Goal: Communication & Community: Connect with others

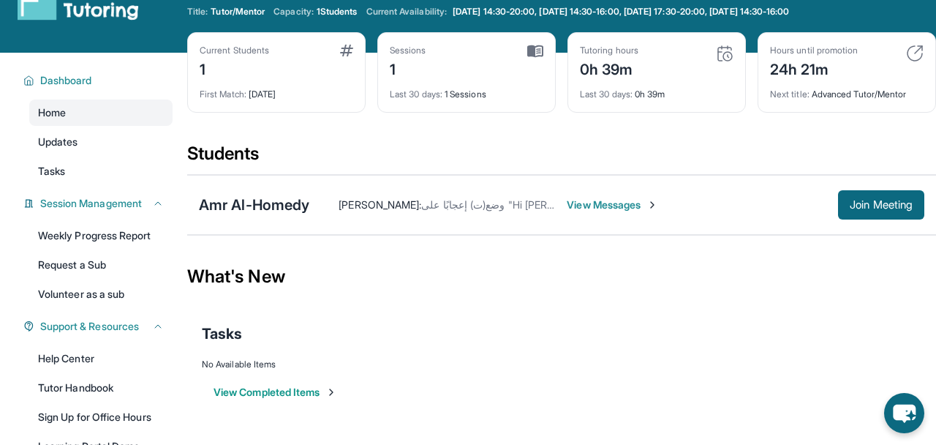
scroll to position [53, 0]
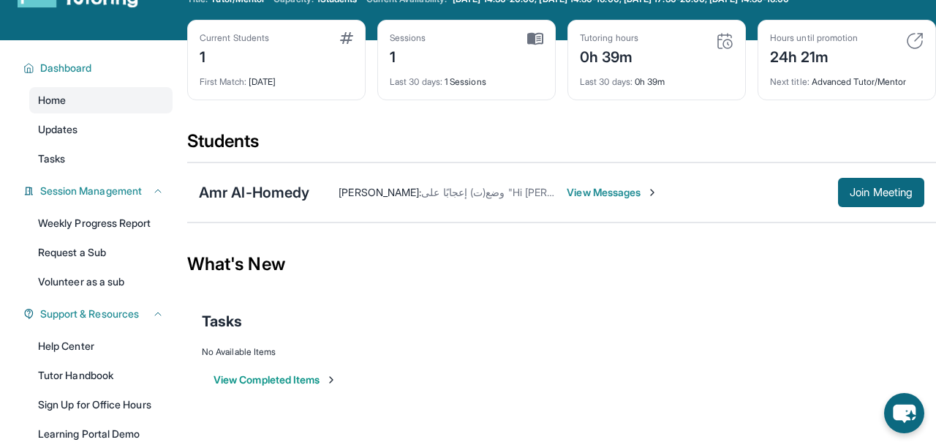
click at [612, 198] on span "View Messages" at bounding box center [612, 192] width 91 height 15
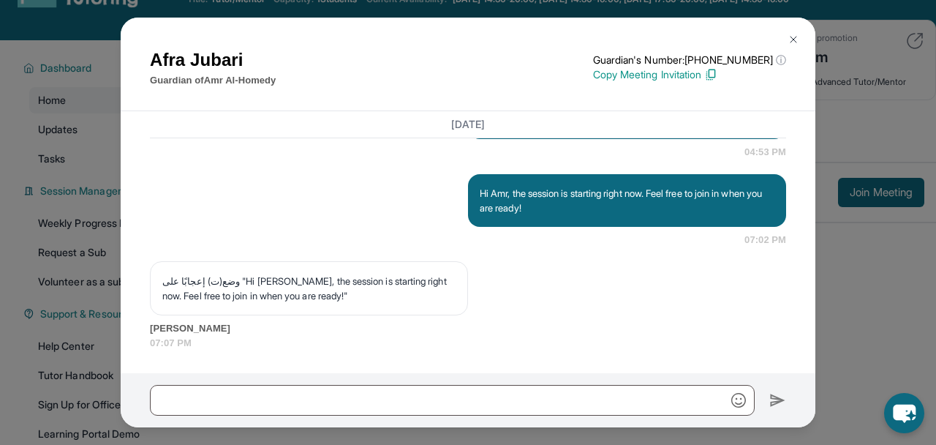
scroll to position [1797, 0]
click at [794, 34] on img at bounding box center [794, 40] width 12 height 12
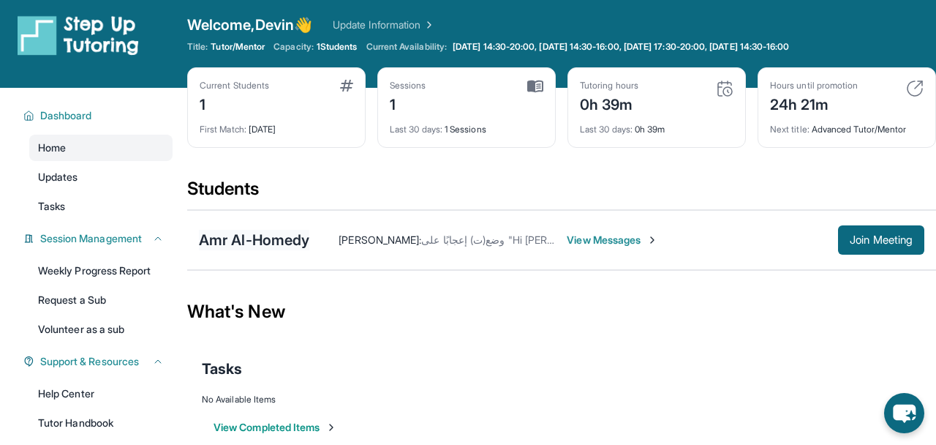
scroll to position [0, 0]
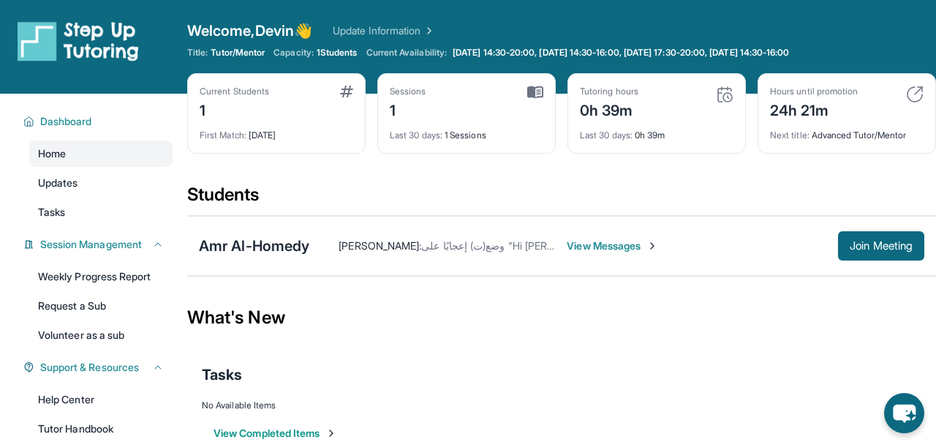
click at [265, 233] on div "Amr Al-Homedy [PERSON_NAME] : وضع(ت) إعجابًا على "Hi [PERSON_NAME], the session…" at bounding box center [561, 246] width 749 height 60
click at [253, 239] on div "Amr Al-Homedy" at bounding box center [254, 246] width 110 height 20
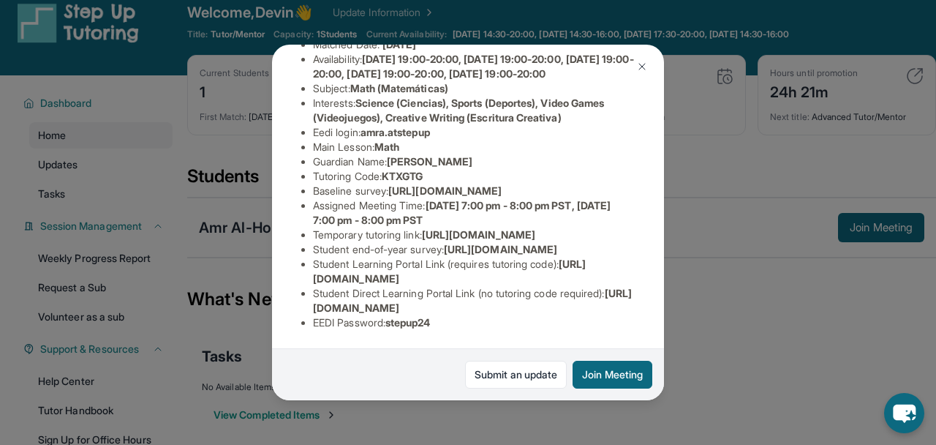
scroll to position [20, 0]
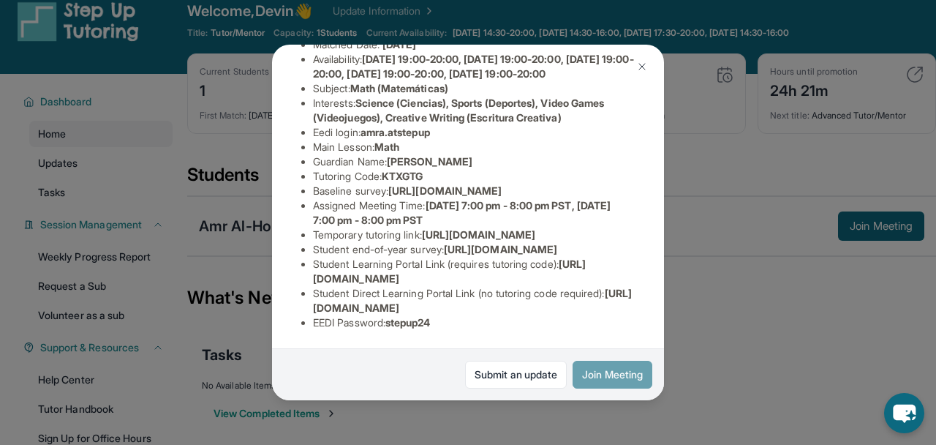
click at [619, 383] on button "Join Meeting" at bounding box center [613, 375] width 80 height 28
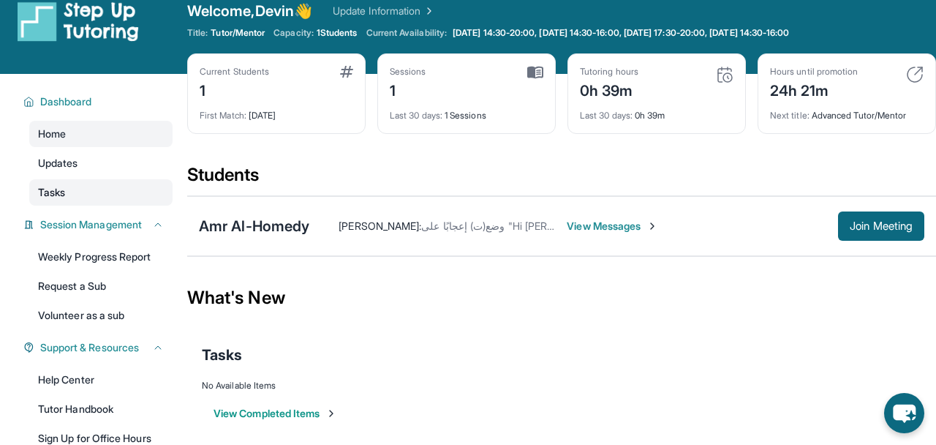
click at [144, 194] on link "Tasks" at bounding box center [100, 192] width 143 height 26
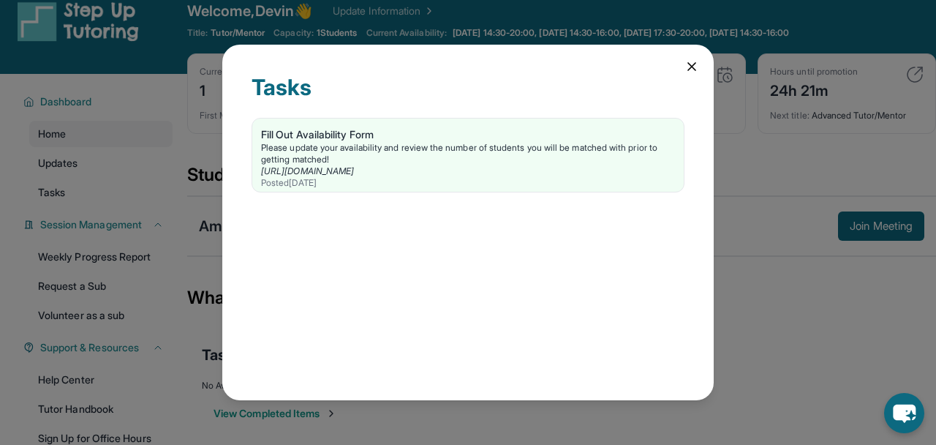
click at [693, 69] on icon at bounding box center [692, 66] width 15 height 15
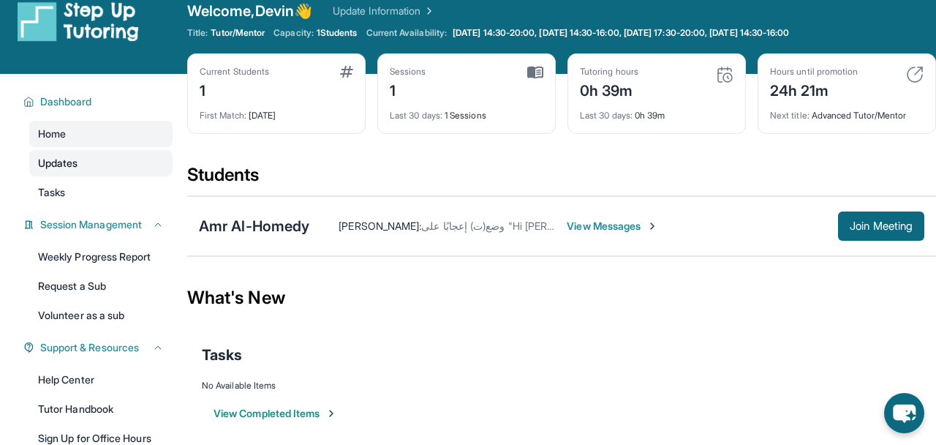
click at [132, 161] on link "Updates" at bounding box center [100, 163] width 143 height 26
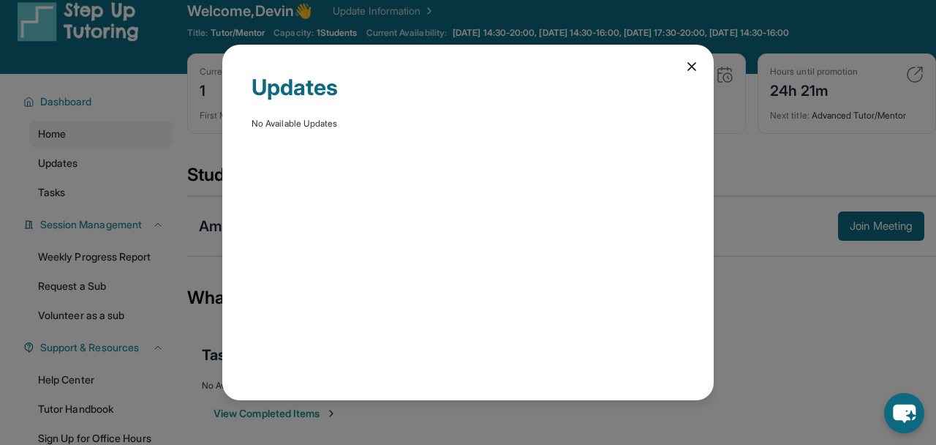
click at [153, 160] on div "Updates No Available Updates" at bounding box center [468, 222] width 936 height 445
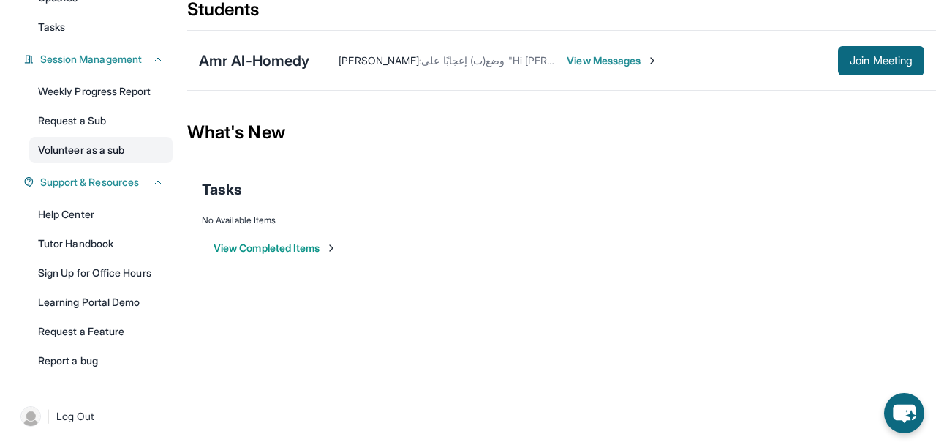
scroll to position [187, 0]
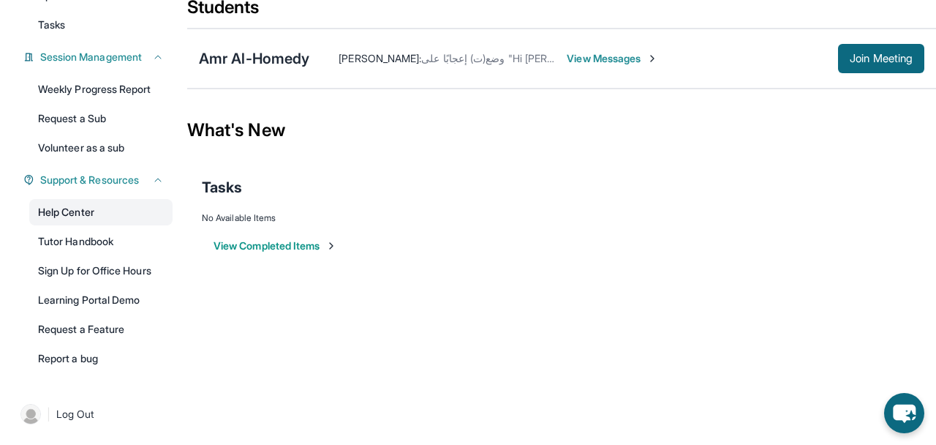
click at [140, 206] on link "Help Center" at bounding box center [100, 212] width 143 height 26
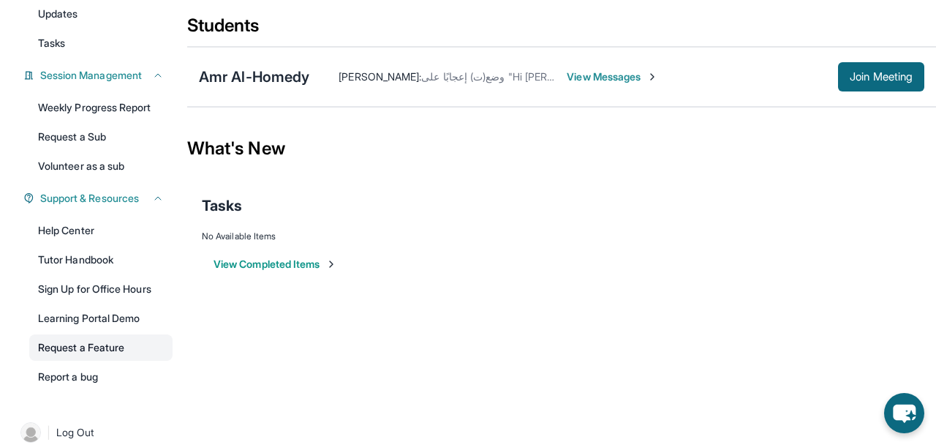
scroll to position [165, 0]
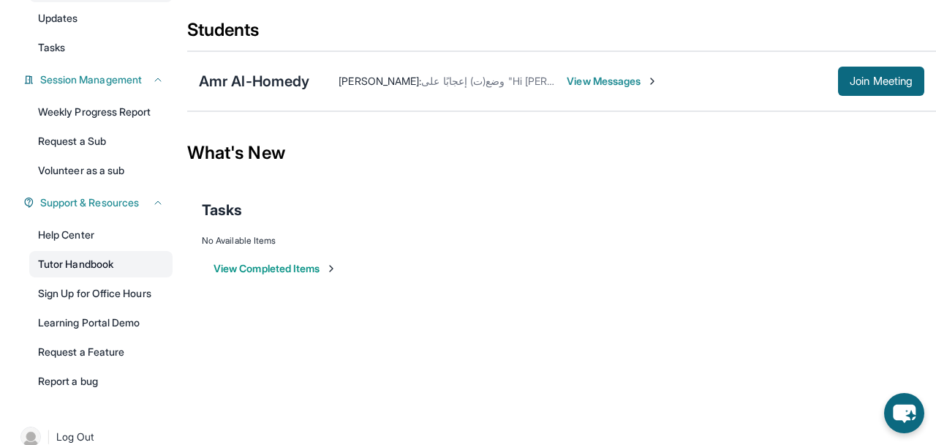
click at [130, 266] on link "Tutor Handbook" at bounding box center [100, 264] width 143 height 26
click at [118, 235] on link "Help Center" at bounding box center [100, 235] width 143 height 26
click at [634, 85] on span "View Messages" at bounding box center [612, 81] width 91 height 15
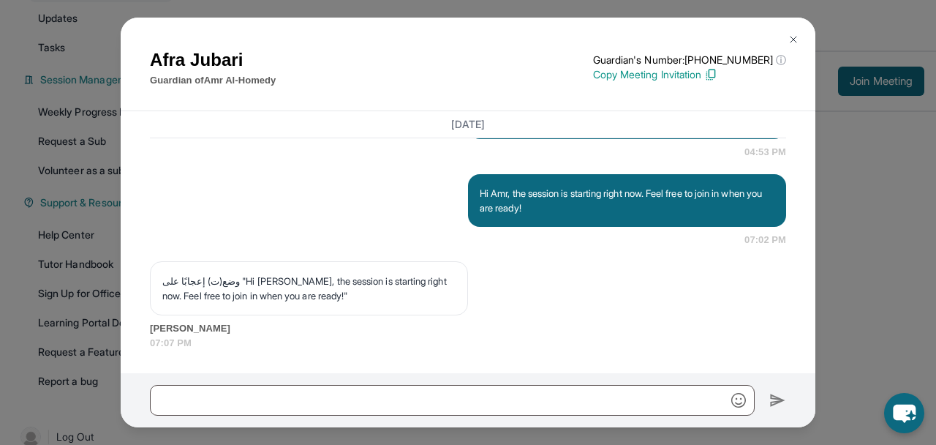
scroll to position [1797, 0]
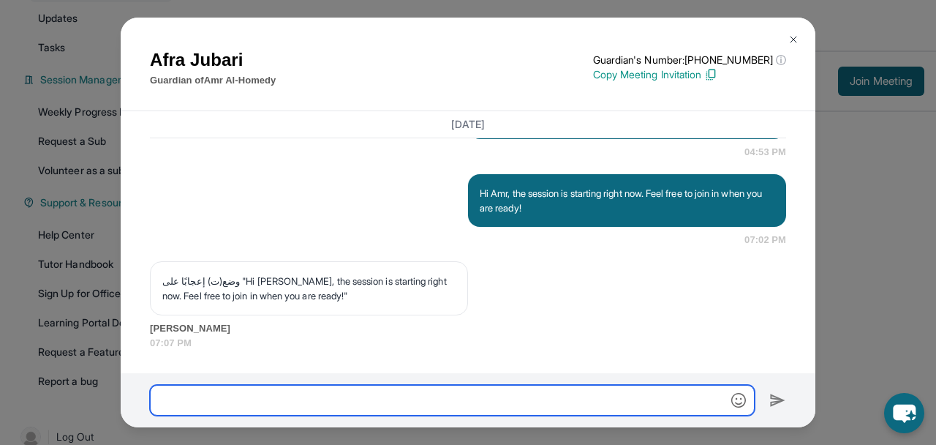
click at [351, 399] on input "text" at bounding box center [452, 400] width 605 height 31
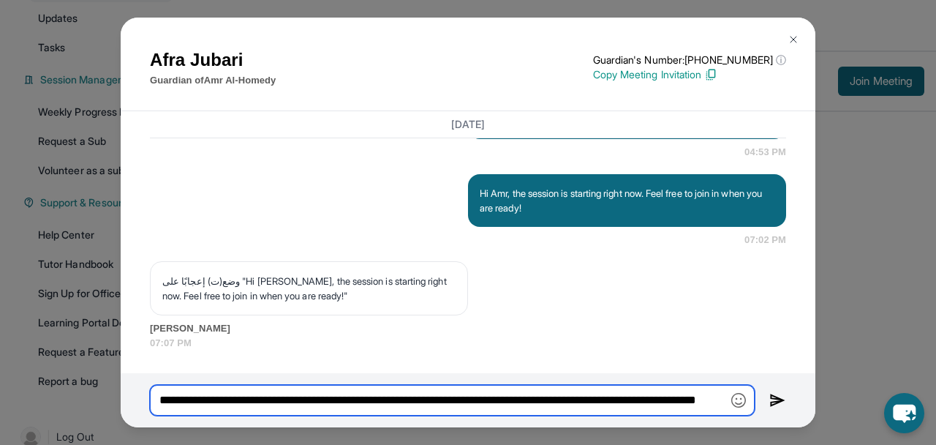
scroll to position [0, 98]
type input "**********"
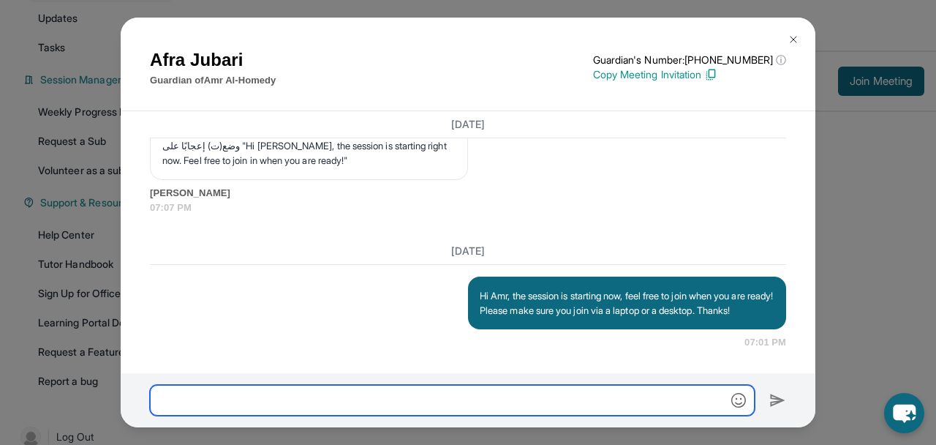
scroll to position [1946, 0]
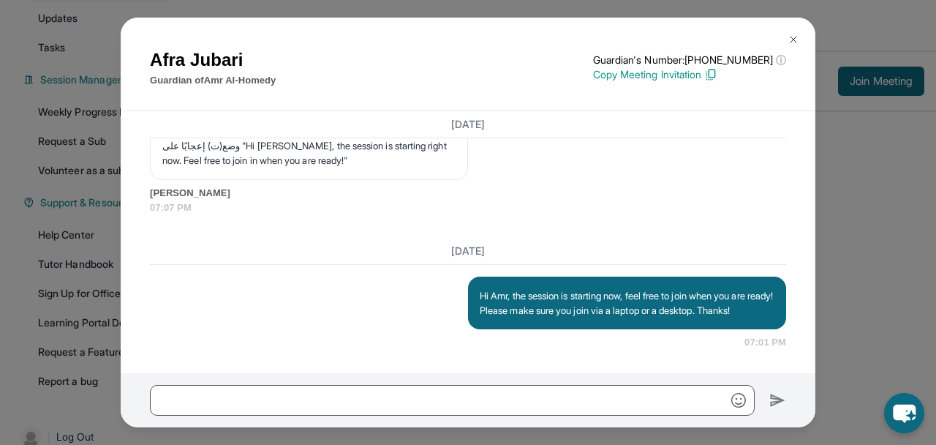
click at [527, 296] on p "Hi Amr, the session is starting now, feel free to join when you are ready! Plea…" at bounding box center [627, 302] width 295 height 29
click at [791, 34] on img at bounding box center [794, 40] width 12 height 12
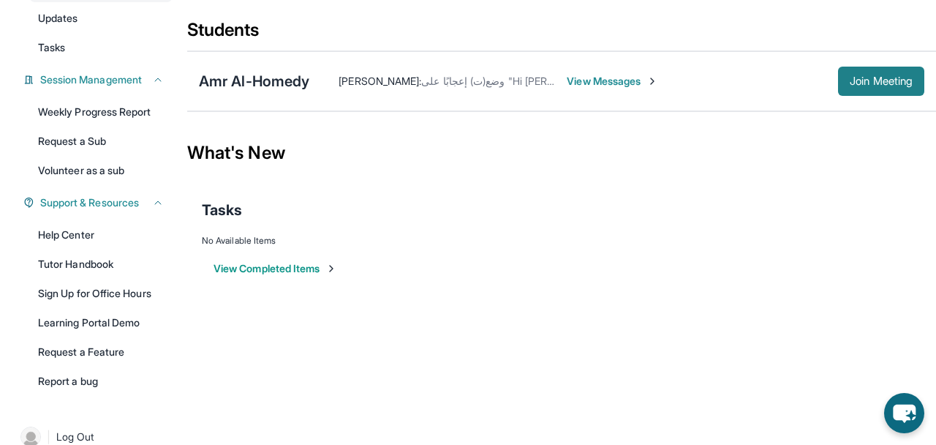
click at [864, 68] on button "Join Meeting" at bounding box center [881, 81] width 86 height 29
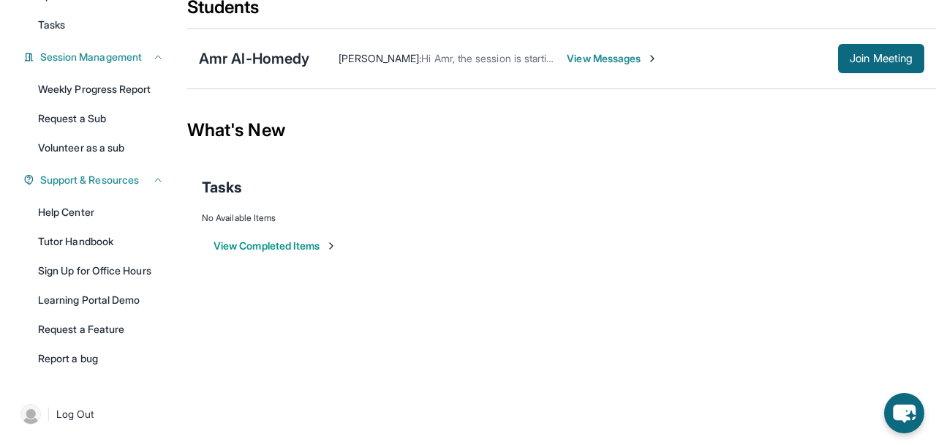
click at [610, 55] on span "View Messages" at bounding box center [612, 58] width 91 height 15
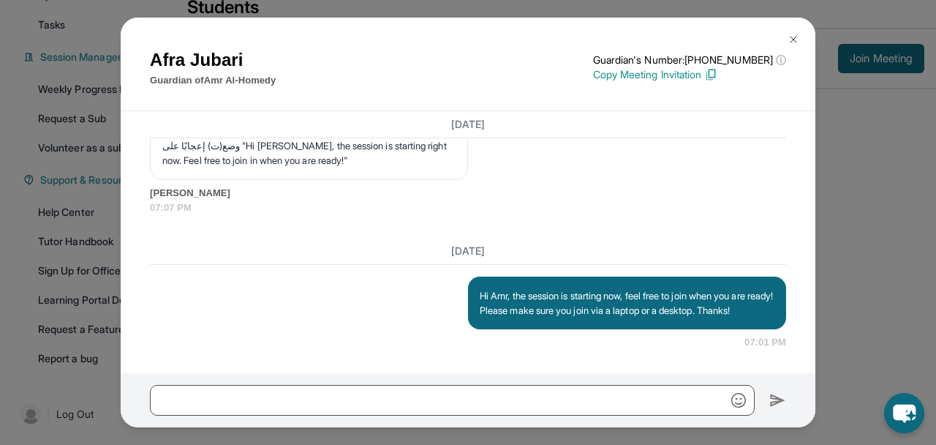
scroll to position [1946, 0]
click at [518, 296] on p "Hi Amr, the session is starting now, feel free to join when you are ready! Plea…" at bounding box center [627, 302] width 295 height 29
click at [794, 45] on img at bounding box center [794, 40] width 12 height 12
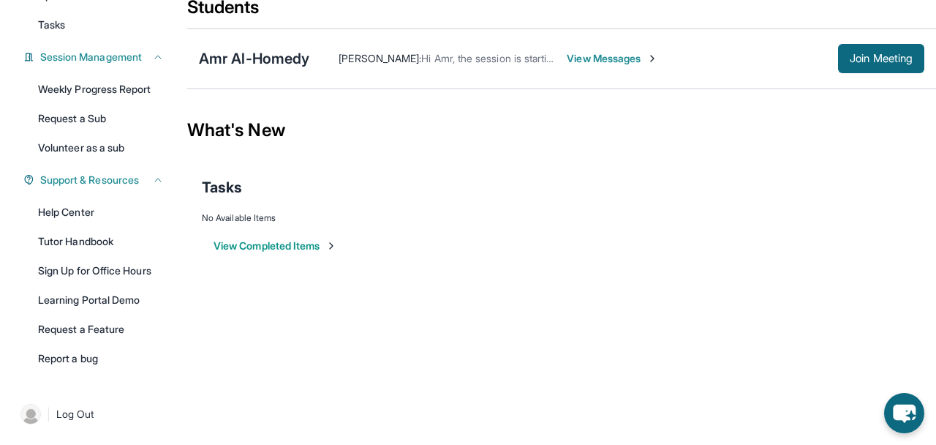
click at [270, 288] on html "Open sidebar Welcome, Devin 👋 Update Information Title: Tutor/Mentor Capacity: …" at bounding box center [468, 50] width 936 height 475
click at [158, 190] on div "Support & Resources" at bounding box center [94, 180] width 158 height 26
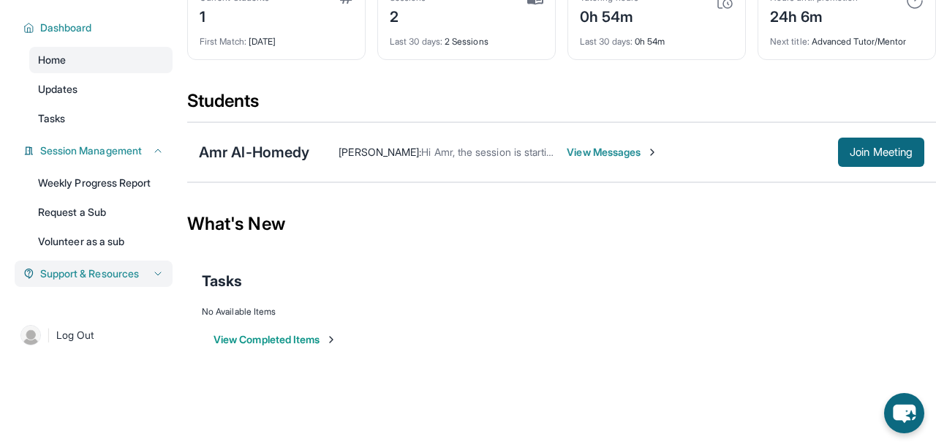
scroll to position [94, 0]
click at [151, 268] on button "Support & Resources" at bounding box center [98, 273] width 129 height 15
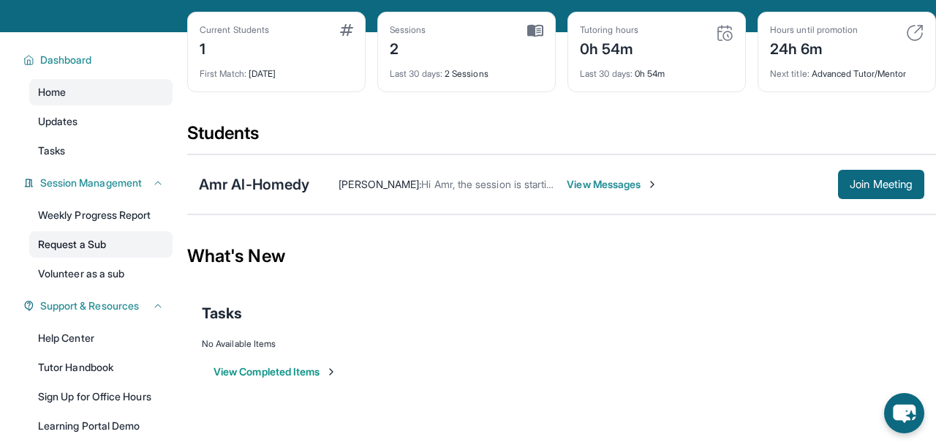
scroll to position [53, 0]
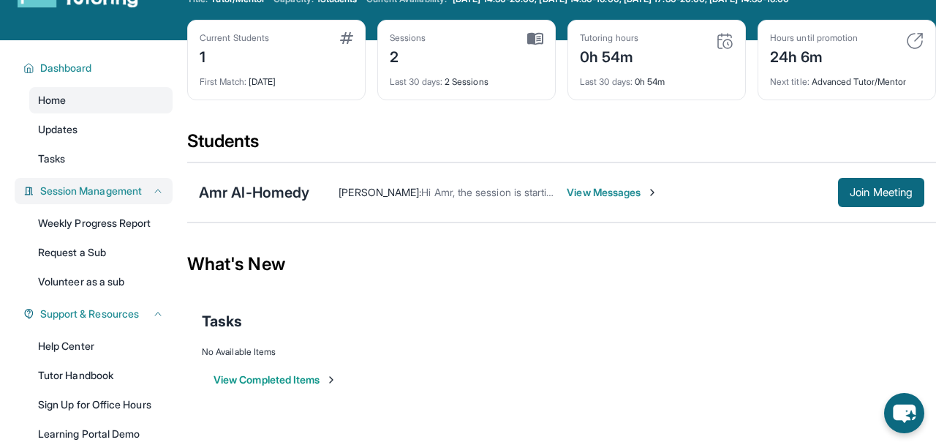
click at [159, 195] on icon at bounding box center [158, 191] width 12 height 12
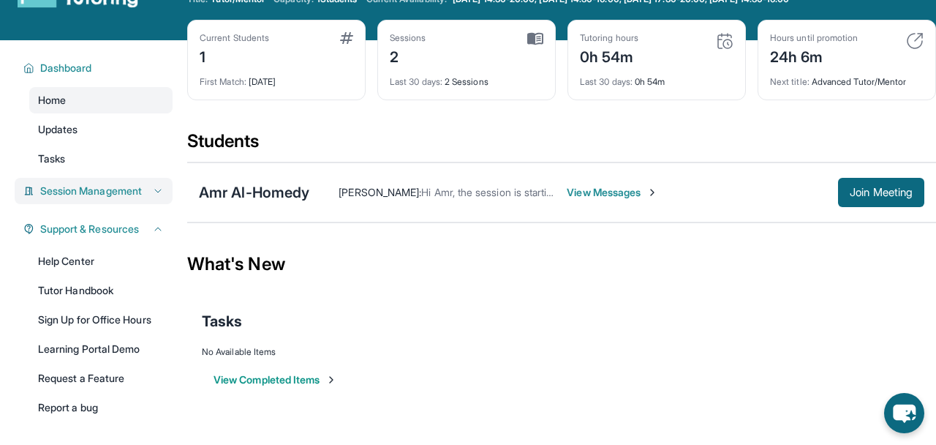
click at [159, 195] on icon at bounding box center [158, 191] width 12 height 12
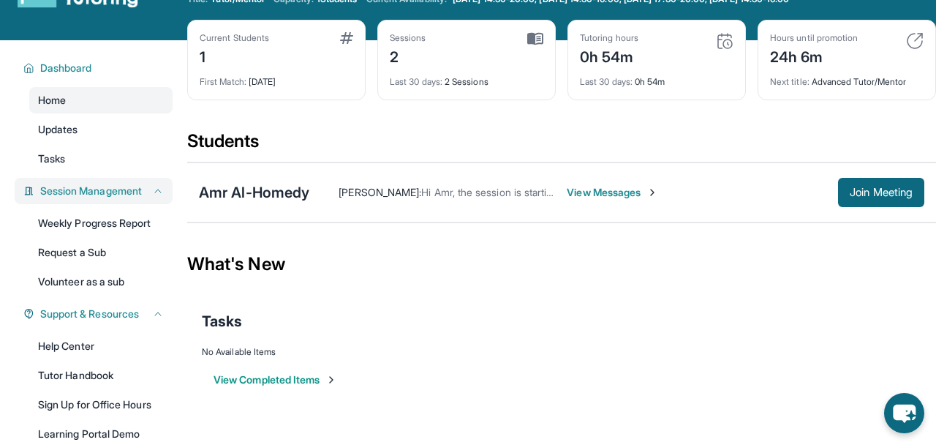
scroll to position [0, 0]
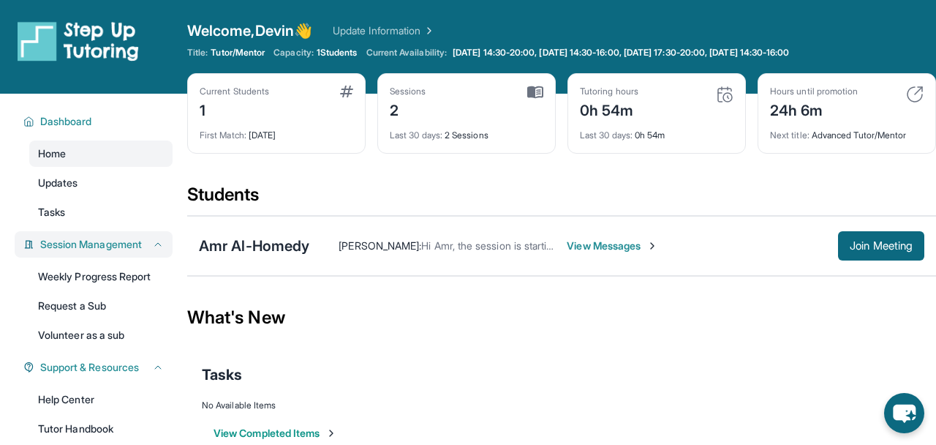
click at [382, 26] on link "Update Information" at bounding box center [384, 30] width 102 height 15
